Goal: Find contact information: Find contact information

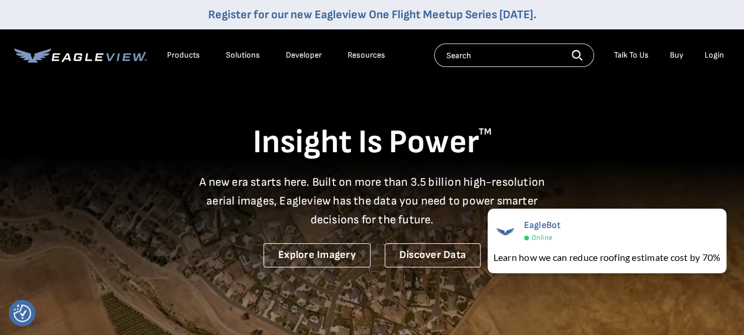
click at [719, 54] on div "Login" at bounding box center [713, 55] width 19 height 11
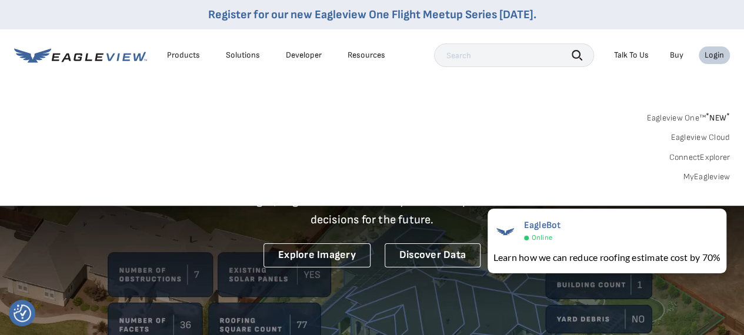
click at [718, 55] on div "Login" at bounding box center [713, 55] width 19 height 11
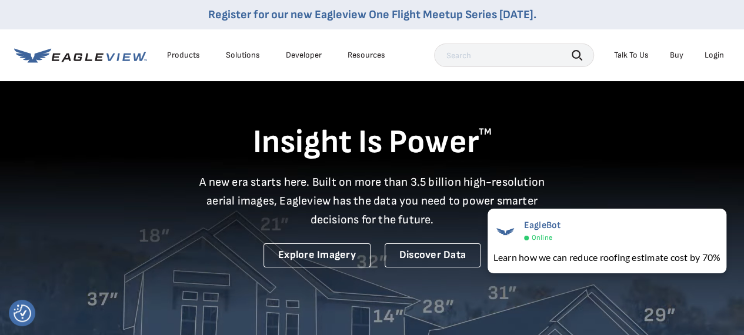
click at [718, 55] on div "Login" at bounding box center [713, 55] width 19 height 11
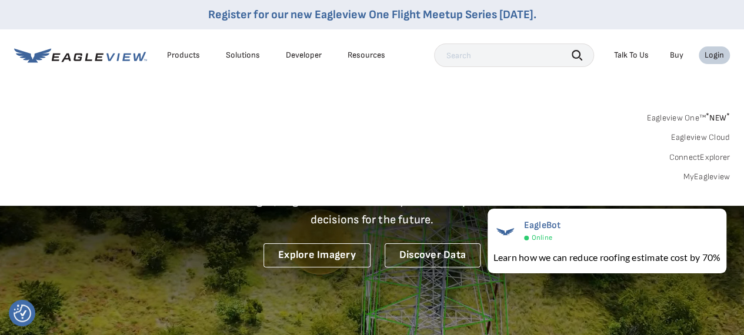
click at [720, 175] on link "MyEagleview" at bounding box center [706, 177] width 47 height 11
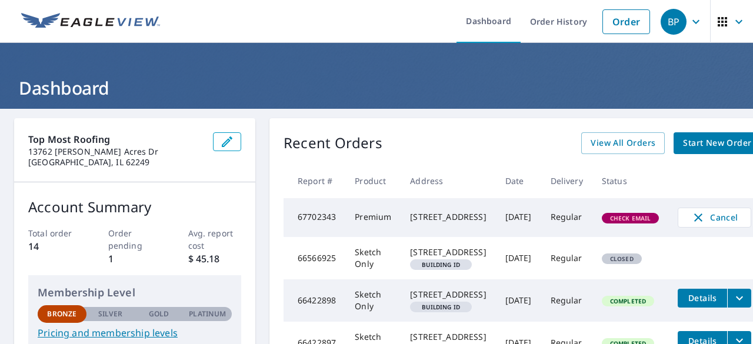
click at [675, 25] on div "BP" at bounding box center [673, 22] width 26 height 26
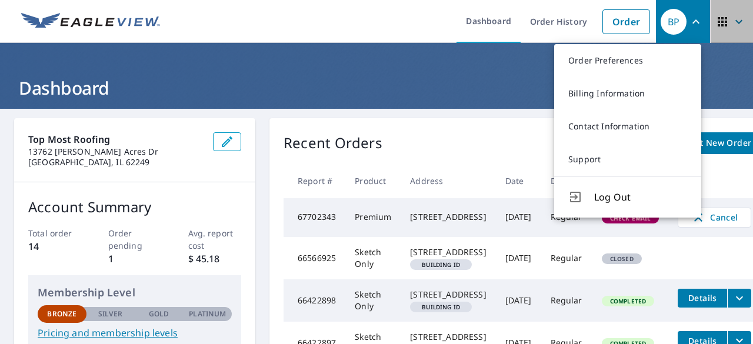
click at [731, 23] on icon "button" at bounding box center [738, 22] width 14 height 14
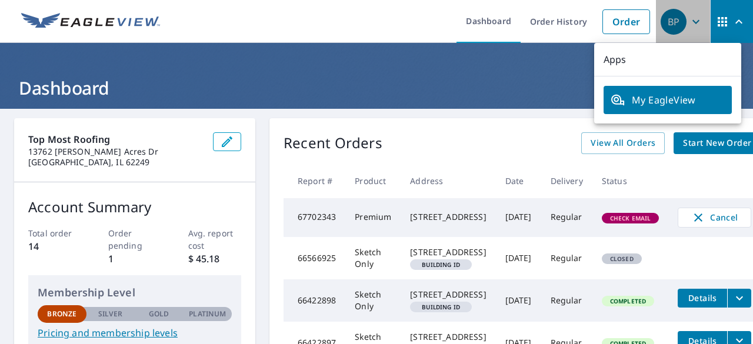
click at [660, 19] on div "BP" at bounding box center [673, 22] width 26 height 26
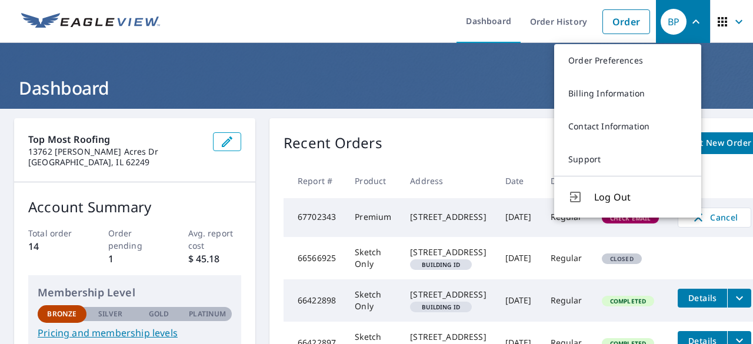
click at [414, 27] on ul "Dashboard Order History Order" at bounding box center [411, 21] width 489 height 43
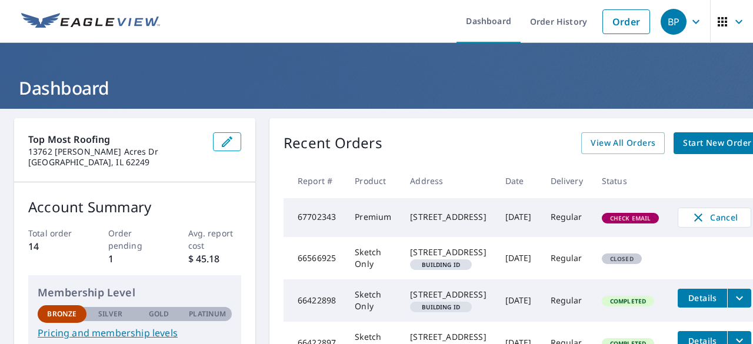
click at [688, 25] on icon "button" at bounding box center [695, 22] width 14 height 14
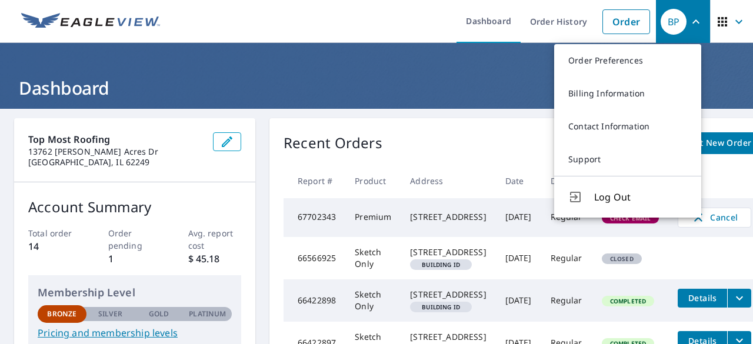
click at [673, 21] on div "BP" at bounding box center [673, 22] width 26 height 26
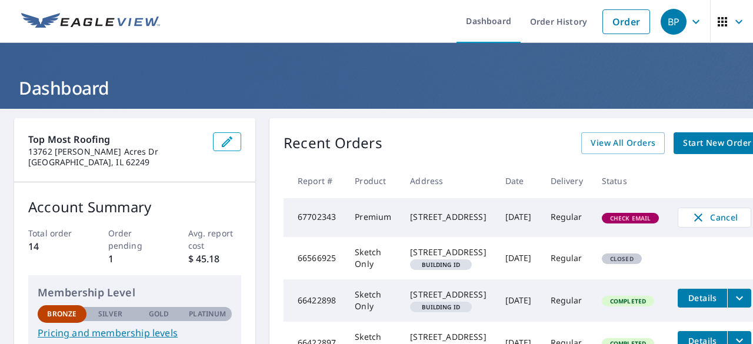
click at [670, 18] on div "BP" at bounding box center [673, 22] width 26 height 26
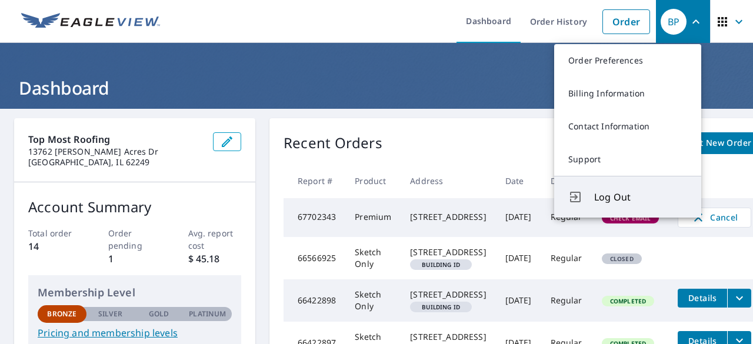
click at [611, 189] on button "Log Out" at bounding box center [627, 197] width 147 height 42
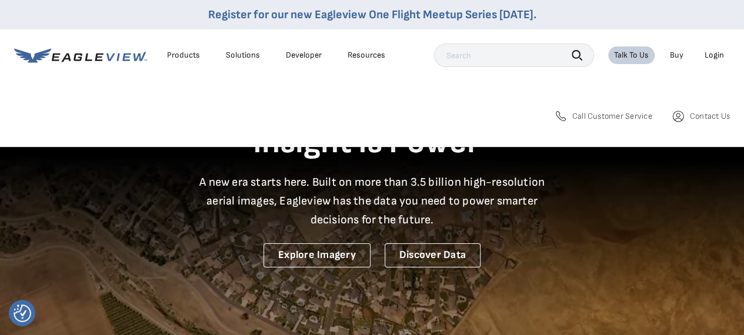
click at [624, 114] on span "Call Customer Service" at bounding box center [612, 116] width 80 height 11
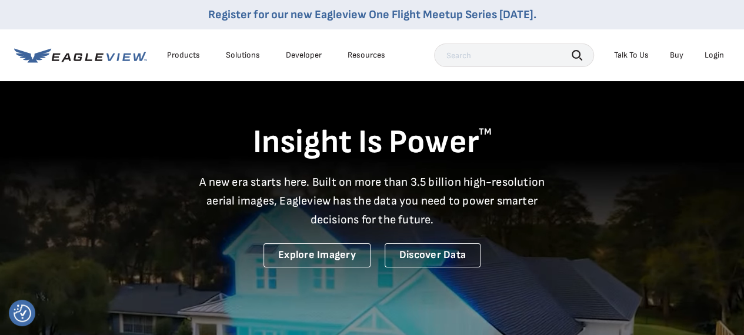
click at [642, 55] on div "Talk To Us" at bounding box center [631, 55] width 35 height 11
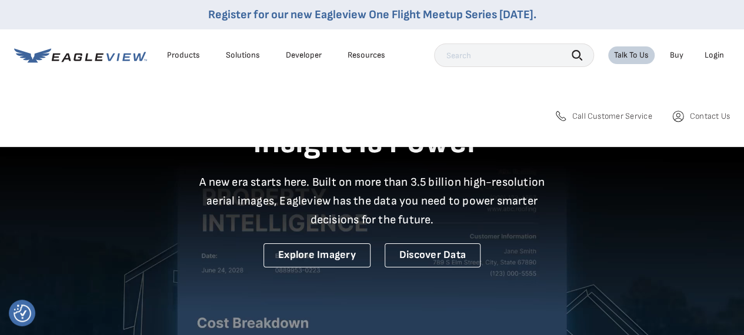
click at [684, 113] on link "Contact Us" at bounding box center [700, 116] width 59 height 14
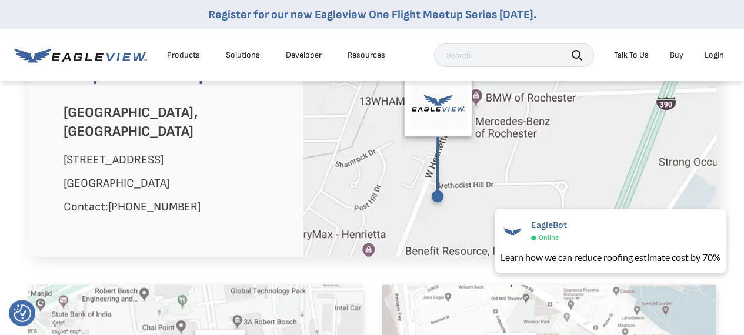
scroll to position [705, 0]
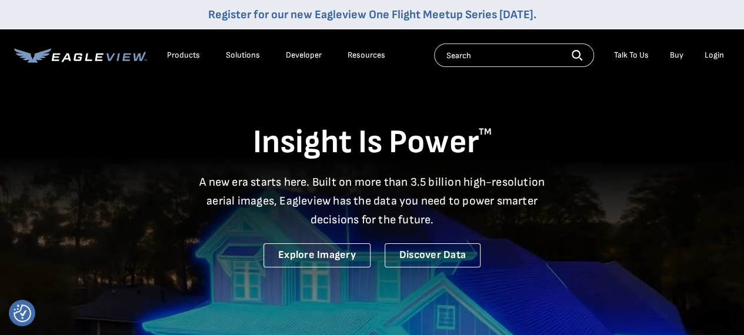
click at [640, 53] on div "Talk To Us" at bounding box center [631, 55] width 35 height 11
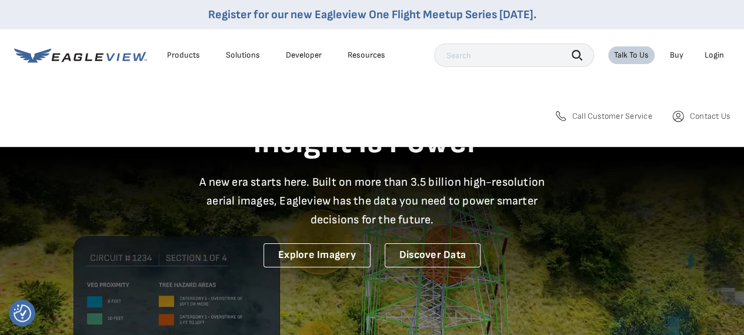
click at [611, 116] on span "Call Customer Service" at bounding box center [612, 116] width 80 height 11
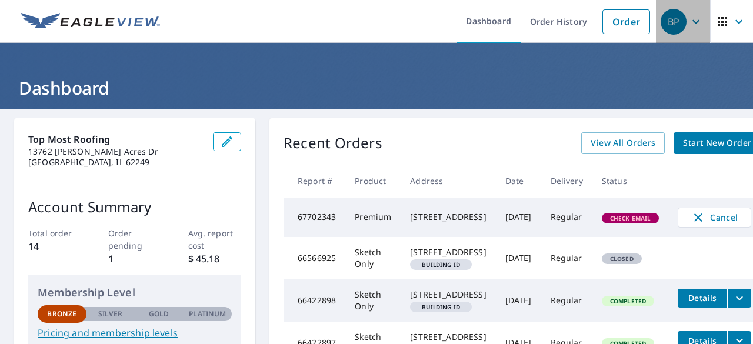
click at [688, 24] on icon "button" at bounding box center [695, 22] width 14 height 14
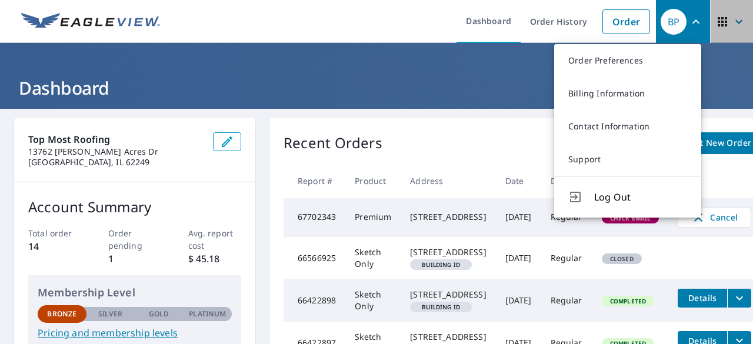
click at [731, 22] on icon "button" at bounding box center [738, 22] width 14 height 14
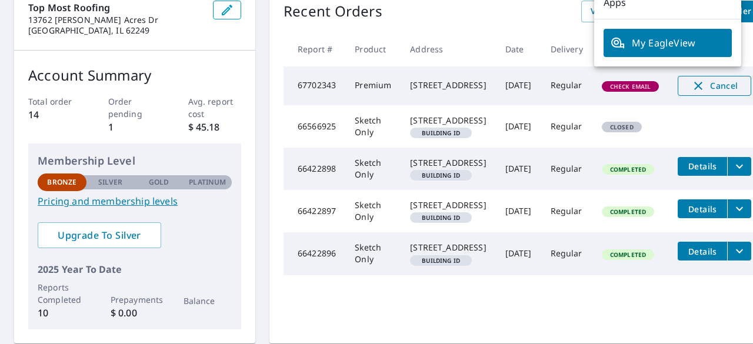
scroll to position [59, 0]
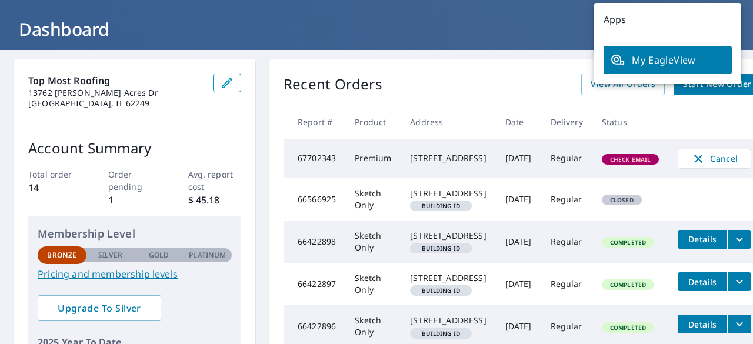
click at [627, 21] on p "Apps" at bounding box center [667, 20] width 147 height 34
click at [580, 23] on h1 "Dashboard" at bounding box center [376, 29] width 724 height 24
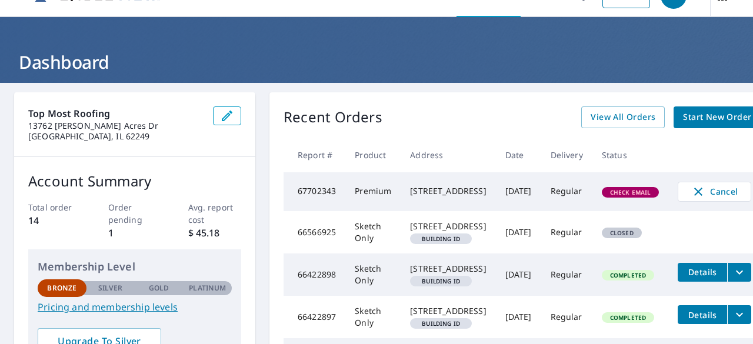
scroll to position [0, 0]
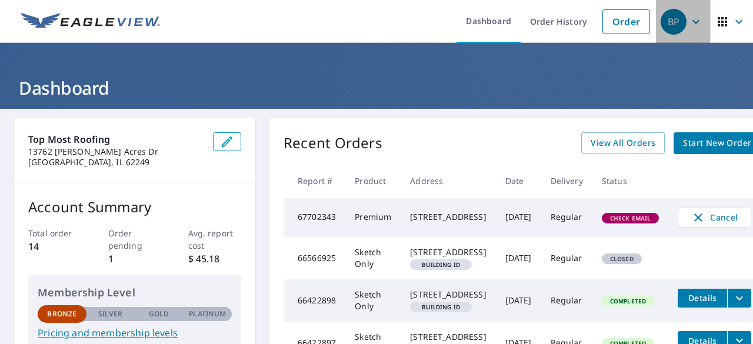
click at [662, 25] on div "BP" at bounding box center [673, 22] width 26 height 26
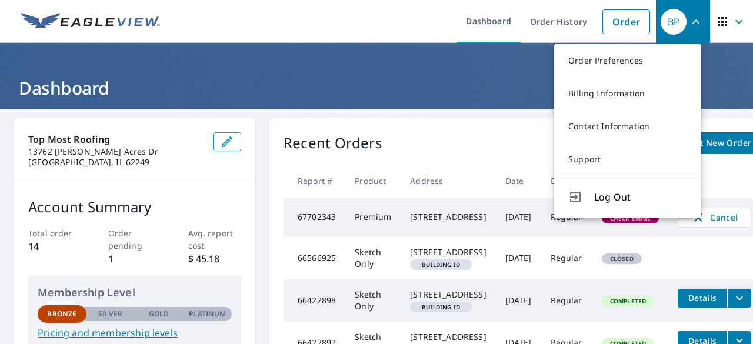
click at [520, 73] on header "Dashboard" at bounding box center [376, 76] width 753 height 66
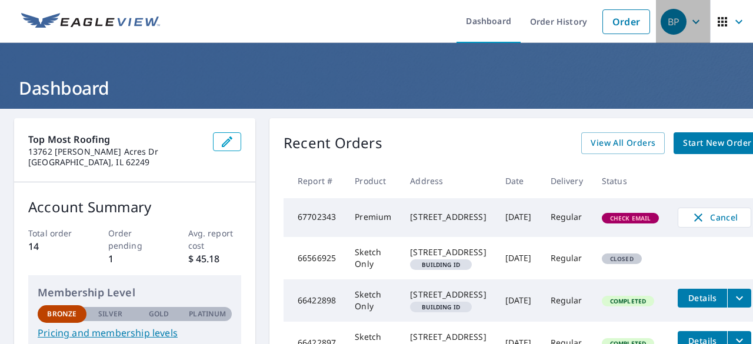
click at [665, 25] on div "BP" at bounding box center [673, 22] width 26 height 26
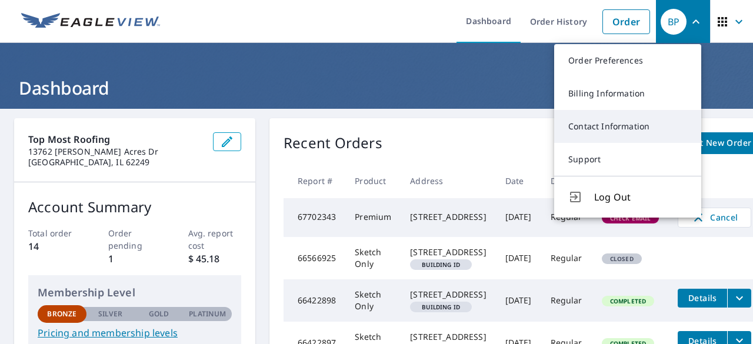
click at [664, 132] on link "Contact Information" at bounding box center [627, 126] width 147 height 33
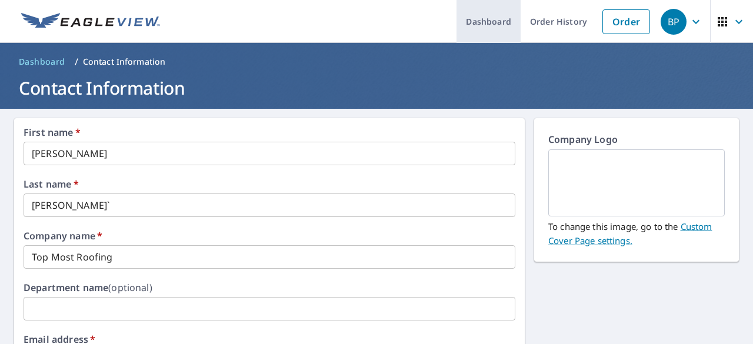
click at [484, 22] on link "Dashboard" at bounding box center [488, 21] width 64 height 43
